Goal: Task Accomplishment & Management: Manage account settings

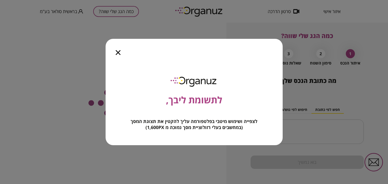
click at [119, 54] on icon "button" at bounding box center [118, 52] width 5 height 5
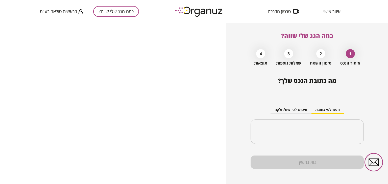
click at [331, 13] on span "איזור אישי" at bounding box center [331, 11] width 17 height 5
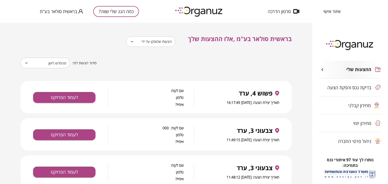
click at [150, 43] on body "**********" at bounding box center [194, 92] width 388 height 184
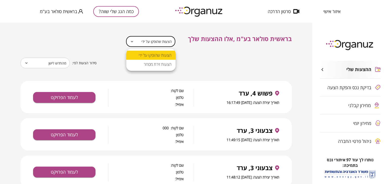
click at [149, 64] on li "הצעות זירת מסחר" at bounding box center [150, 64] width 49 height 9
type input "**********"
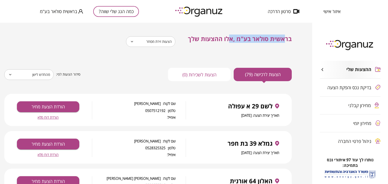
drag, startPoint x: 284, startPoint y: 40, endPoint x: 222, endPoint y: 35, distance: 62.2
click at [230, 40] on span "בראשית סולאר בע"מ ,אלו ההצעות שלך" at bounding box center [240, 39] width 104 height 8
click at [216, 36] on span "בראשית סולאר בע"מ ,אלו ההצעות שלך" at bounding box center [240, 39] width 104 height 8
drag, startPoint x: 207, startPoint y: 39, endPoint x: 229, endPoint y: 36, distance: 22.6
click at [229, 36] on span "בראשית סולאר בע"מ ,אלו ההצעות שלך" at bounding box center [240, 39] width 104 height 8
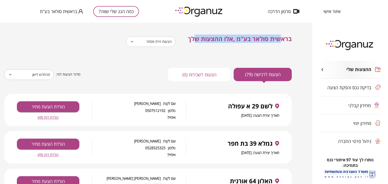
drag, startPoint x: 195, startPoint y: 40, endPoint x: 283, endPoint y: 39, distance: 87.5
click at [283, 39] on span "בראשית סולאר בע"מ ,אלו ההצעות שלך" at bounding box center [240, 39] width 104 height 8
click at [287, 39] on span "בראשית סולאר בע"מ ,אלו ההצעות שלך" at bounding box center [240, 39] width 104 height 8
